Goal: Navigation & Orientation: Find specific page/section

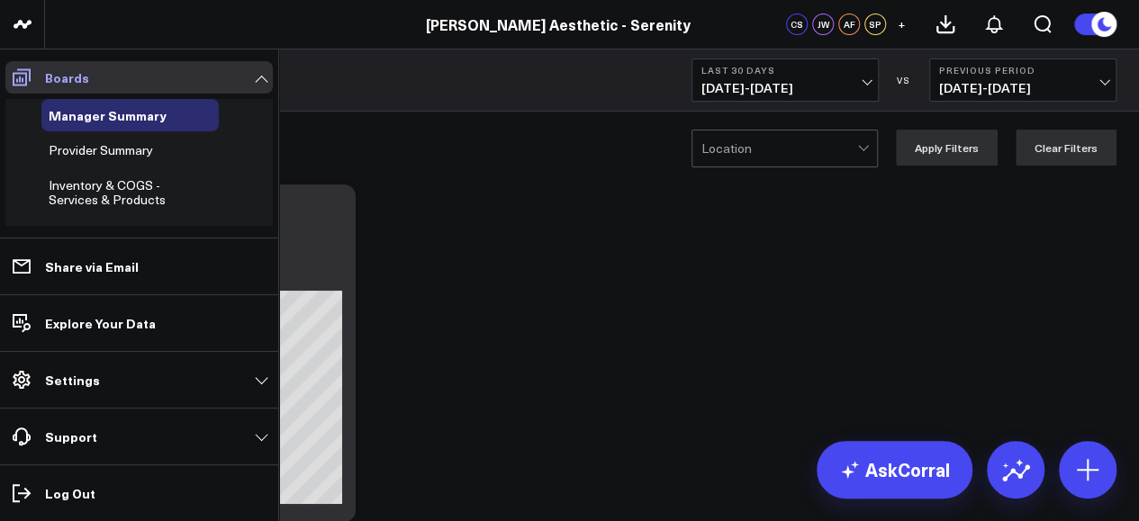
click at [211, 80] on link "Boards" at bounding box center [138, 77] width 267 height 32
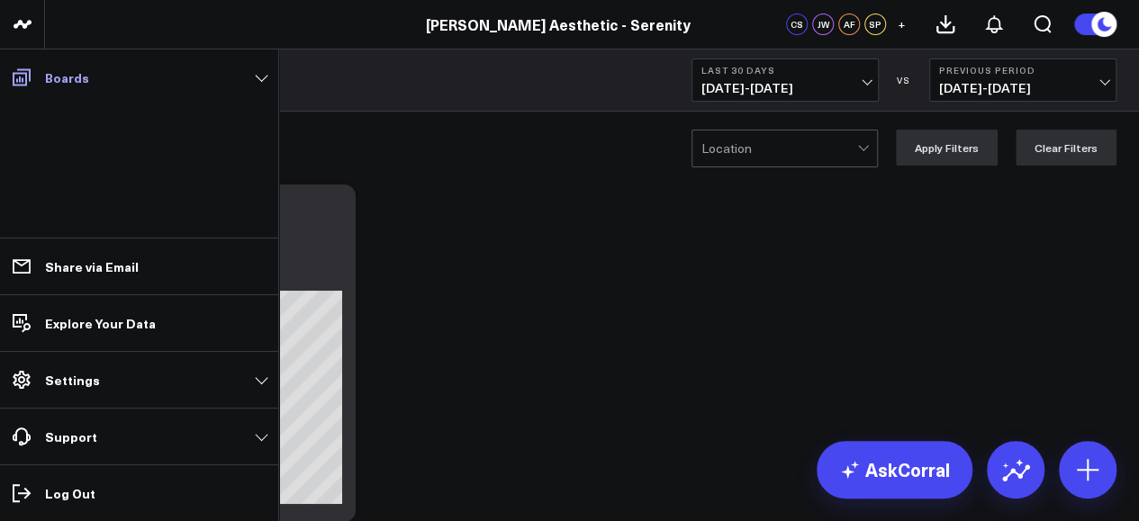
click at [211, 80] on link "Boards" at bounding box center [138, 77] width 267 height 32
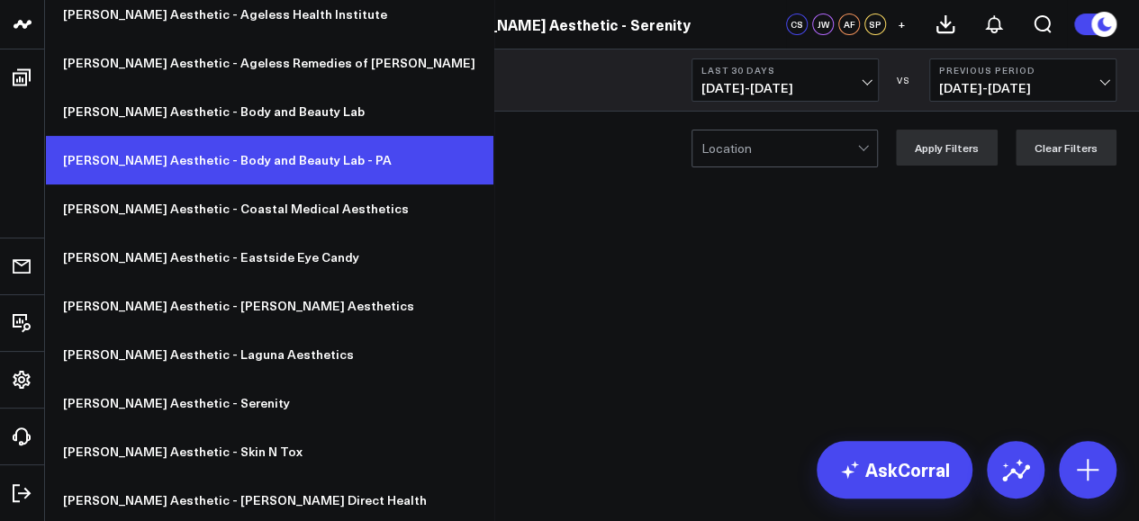
scroll to position [104, 0]
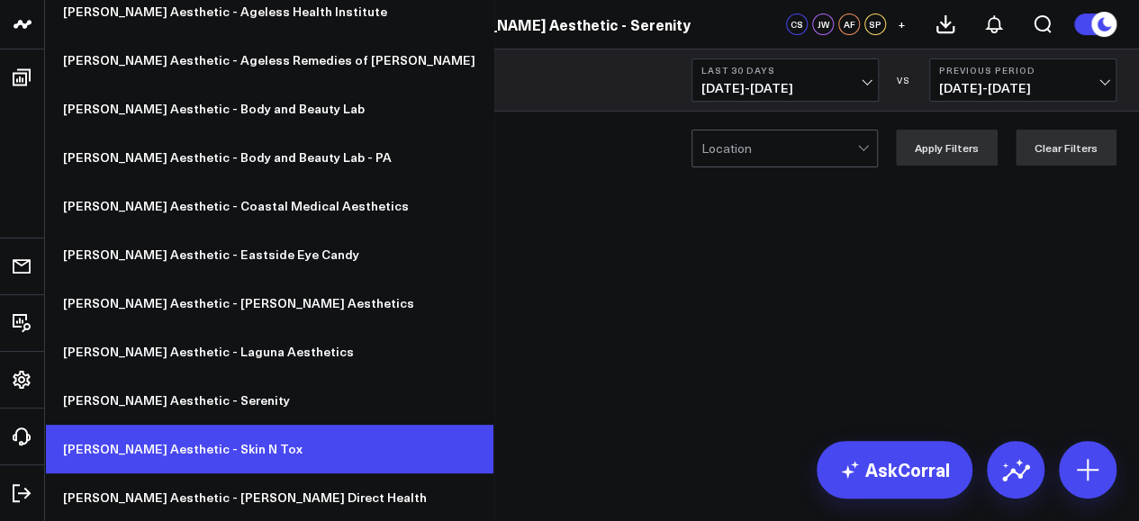
click at [225, 442] on link "[PERSON_NAME] Aesthetic - Skin N Tox" at bounding box center [269, 449] width 448 height 49
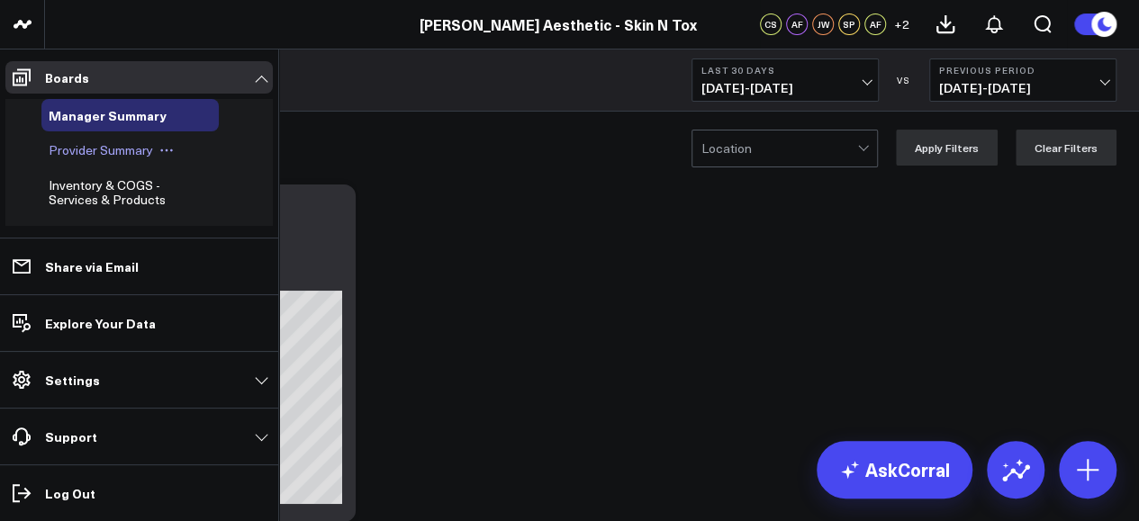
click at [103, 148] on span "Provider Summary" at bounding box center [101, 149] width 104 height 17
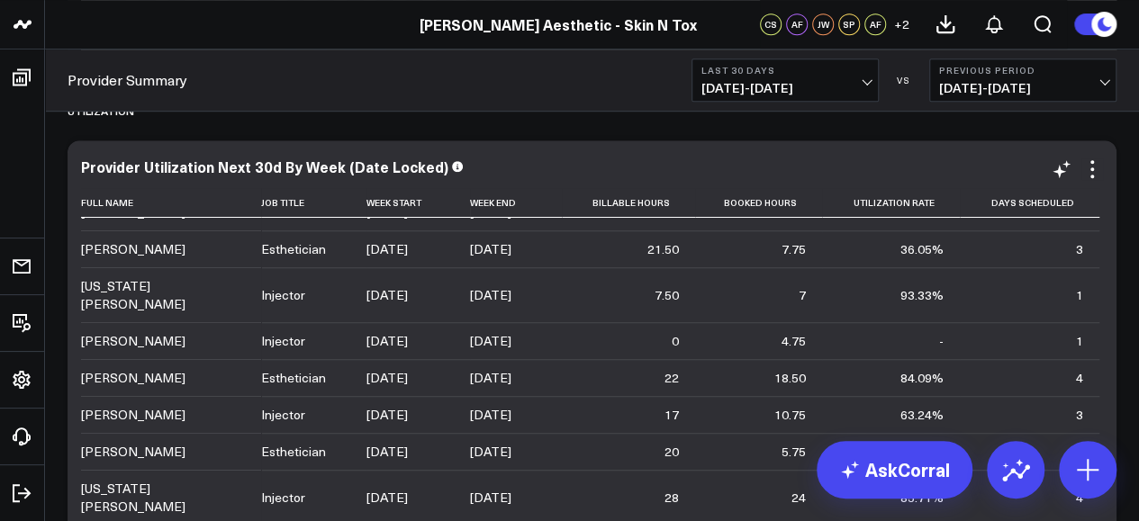
scroll to position [90, 0]
